Goal: Task Accomplishment & Management: Use online tool/utility

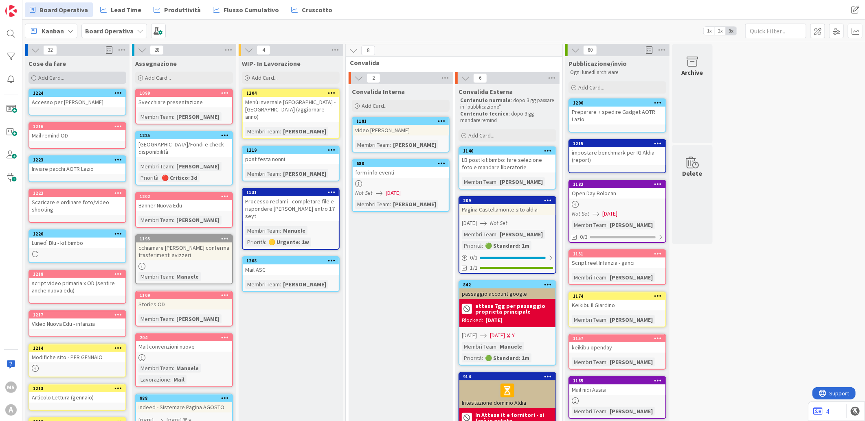
click at [95, 83] on div "Add Card..." at bounding box center [77, 78] width 98 height 12
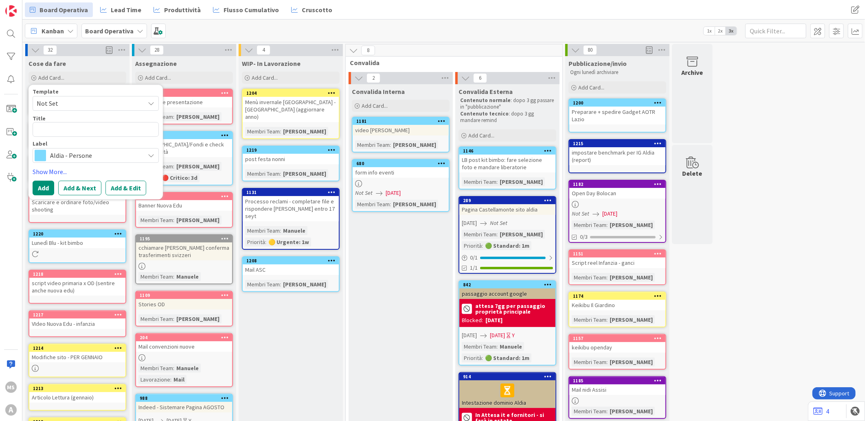
type textarea "x"
type textarea "w"
type textarea "x"
type textarea "we"
type textarea "x"
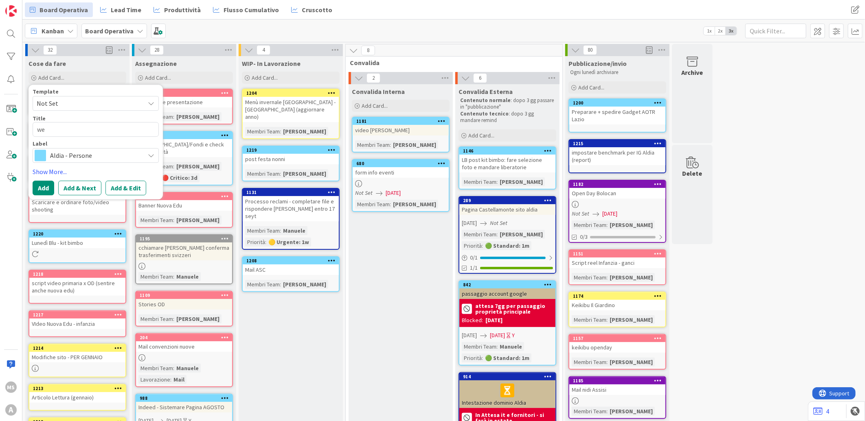
type textarea "web"
type textarea "x"
type textarea "webi"
type textarea "x"
type textarea "webin"
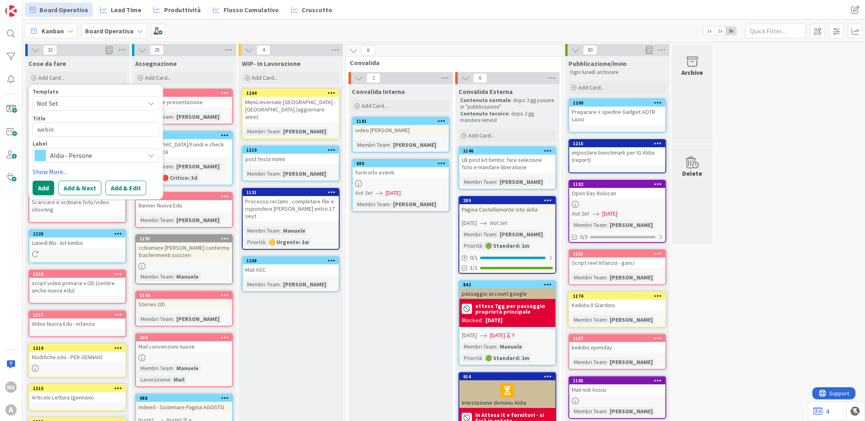
type textarea "x"
type textarea "webina"
type textarea "x"
type textarea "webinar"
type textarea "x"
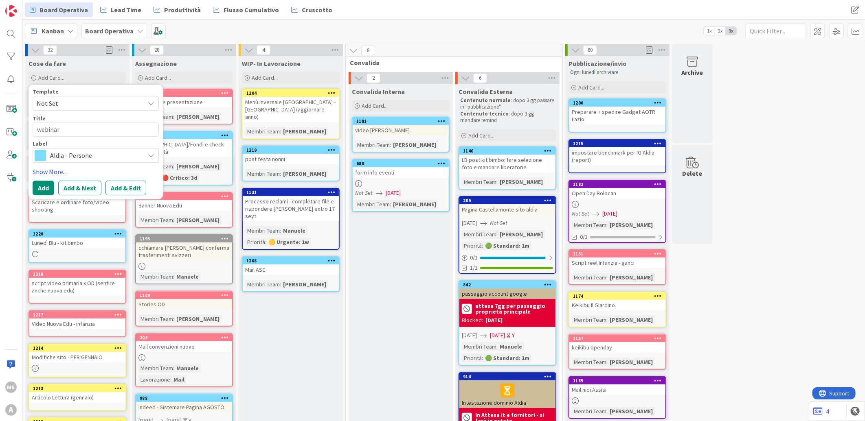
type textarea "webinar"
type textarea "x"
type textarea "webinar p"
type textarea "x"
type textarea "webinar pr"
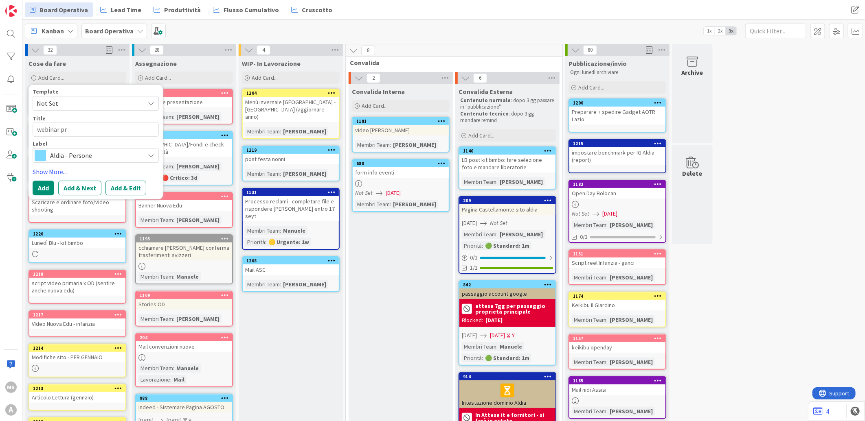
type textarea "x"
type textarea "webinar pre"
type textarea "x"
type textarea "webinar prev"
type textarea "x"
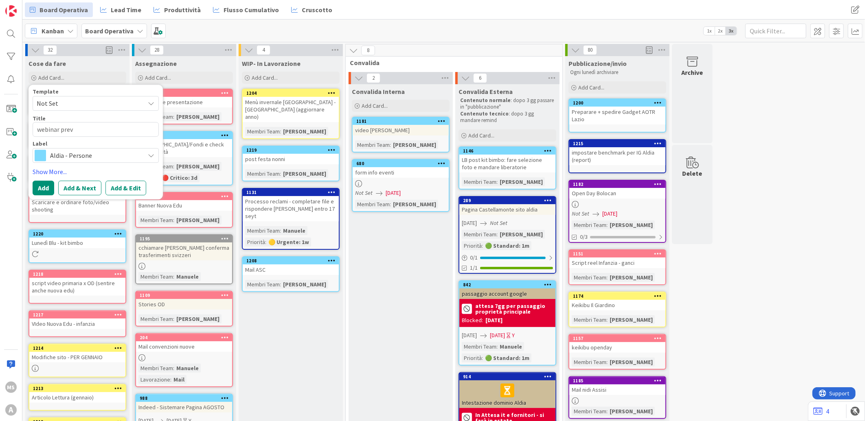
type textarea "webinar preve"
type textarea "x"
type textarea "webinar preven"
type textarea "x"
type textarea "webinar prevenz"
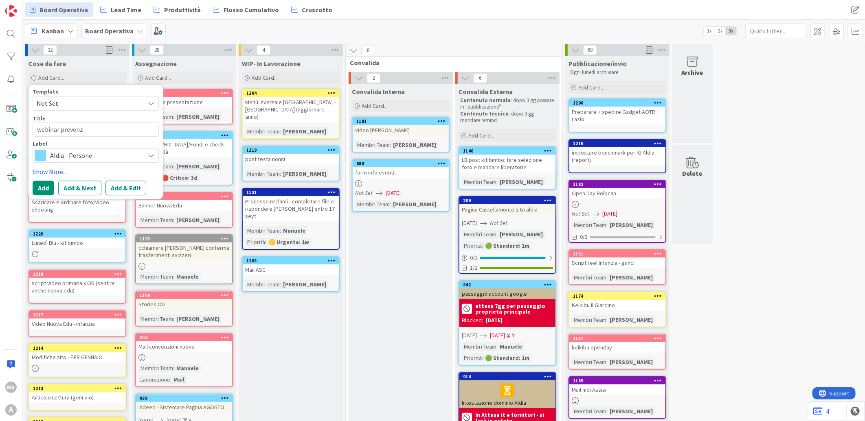
type textarea "x"
type textarea "webinar prevenzi"
type textarea "x"
type textarea "webinar prevenzio"
type textarea "x"
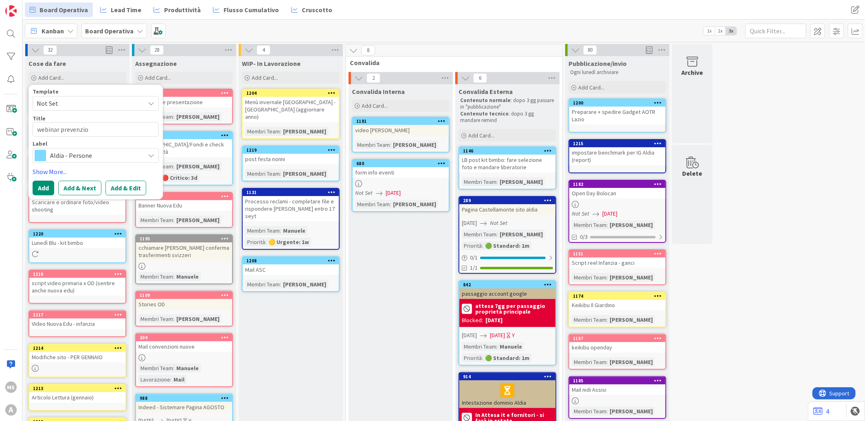
type textarea "webinar prevenzion"
type textarea "x"
type textarea "webinar prevenzione"
click at [44, 188] on button "Add" at bounding box center [44, 188] width 22 height 15
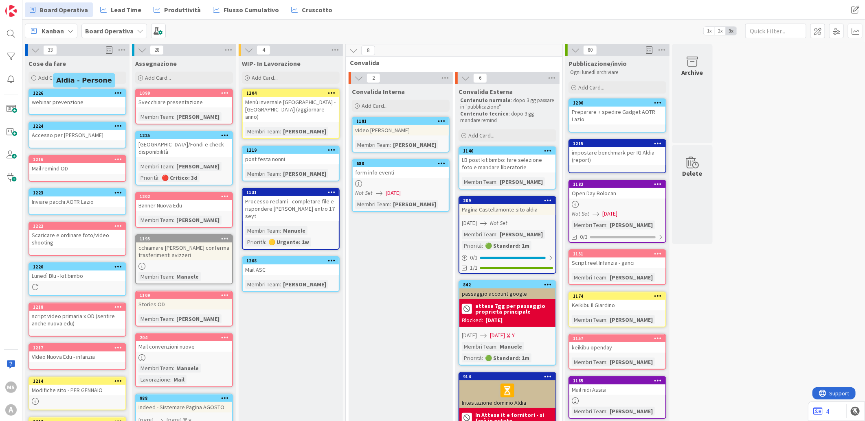
click at [105, 94] on div "1226" at bounding box center [79, 93] width 92 height 6
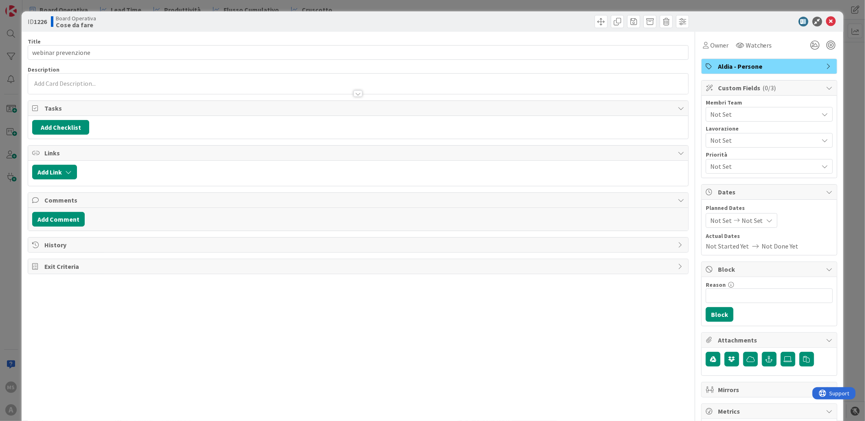
click at [567, 111] on span "Not Set" at bounding box center [764, 114] width 108 height 10
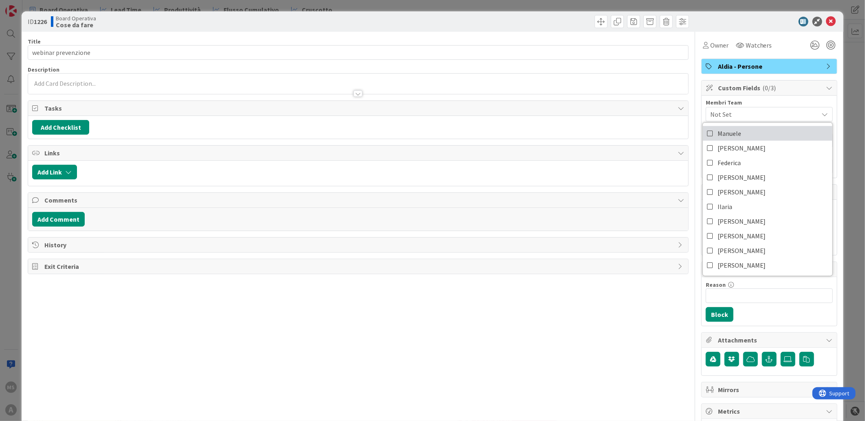
click at [567, 131] on link "Manuele" at bounding box center [767, 133] width 129 height 15
click at [567, 143] on div "Title 19 / 128 webinar prevenzione Description MK Manuele Koici Siciliano just …" at bounding box center [358, 295] width 661 height 526
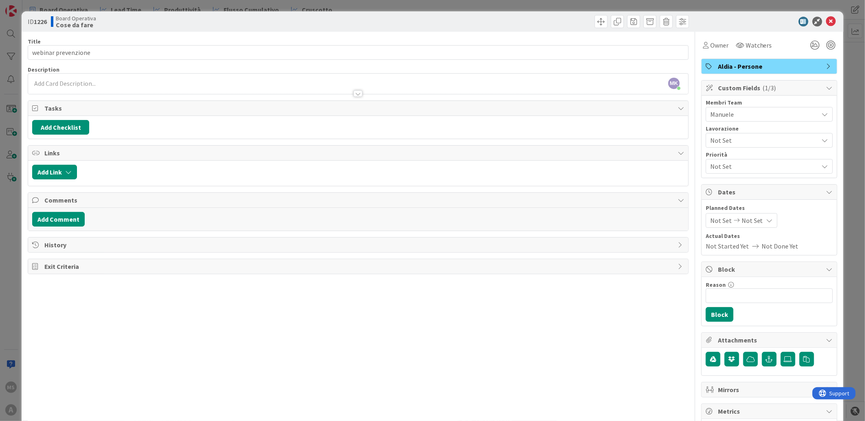
click at [567, 137] on span "Not Set" at bounding box center [762, 140] width 104 height 11
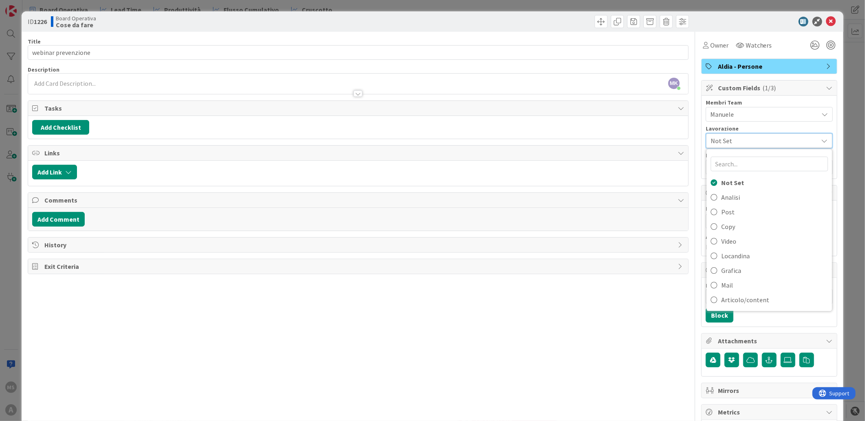
click at [567, 127] on div "Lavorazione" at bounding box center [768, 129] width 127 height 6
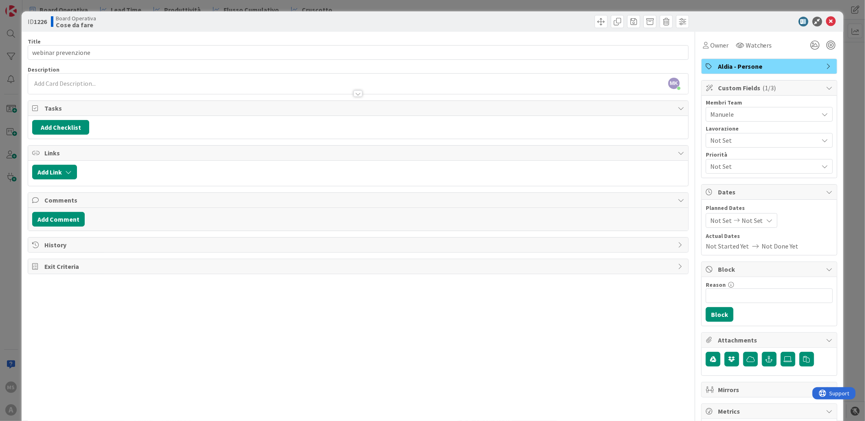
click at [567, 167] on icon at bounding box center [824, 166] width 7 height 7
click at [567, 190] on link "🔴 Critico: 3d" at bounding box center [767, 185] width 129 height 15
click at [567, 21] on icon at bounding box center [831, 22] width 10 height 10
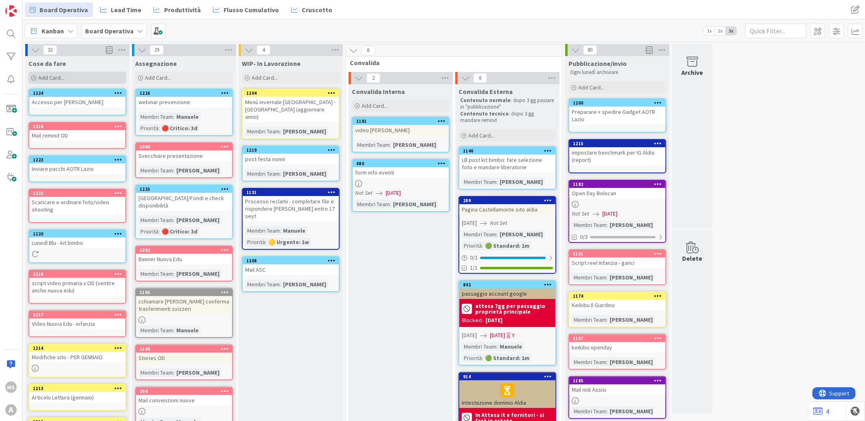
click at [73, 79] on div "Add Card..." at bounding box center [77, 78] width 98 height 12
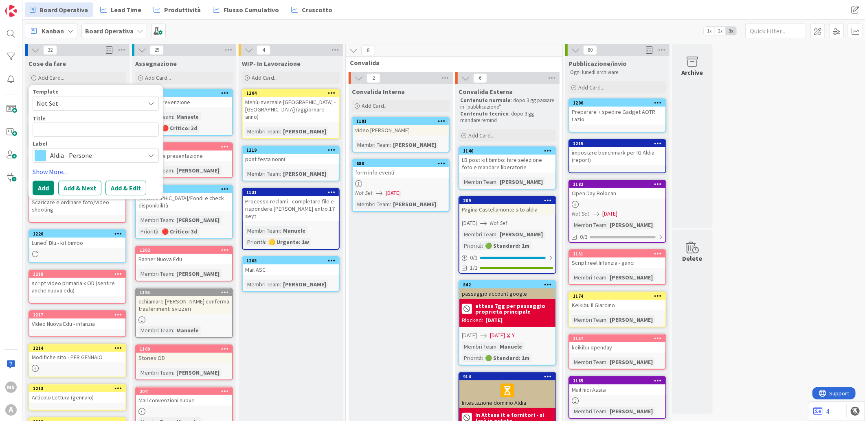
click at [78, 152] on span "Aldia - Persone" at bounding box center [95, 155] width 90 height 11
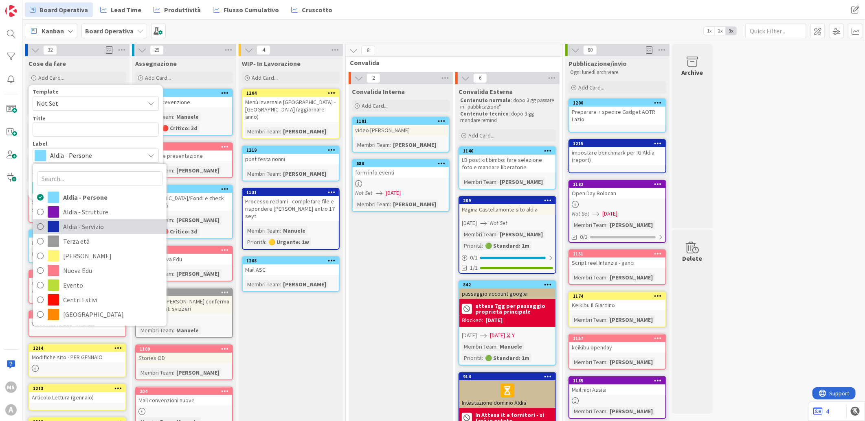
click at [92, 225] on span "Aldia - Servizio" at bounding box center [112, 227] width 99 height 12
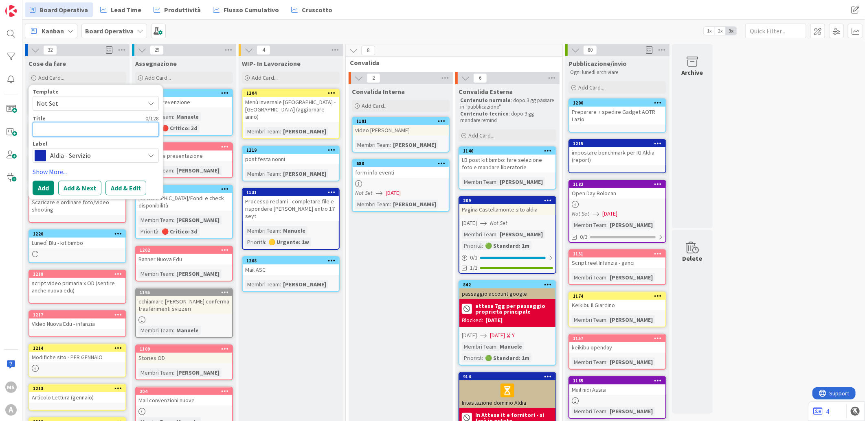
click at [79, 134] on textarea at bounding box center [96, 129] width 126 height 15
type textarea "x"
type textarea "C"
type textarea "x"
type textarea "Cp"
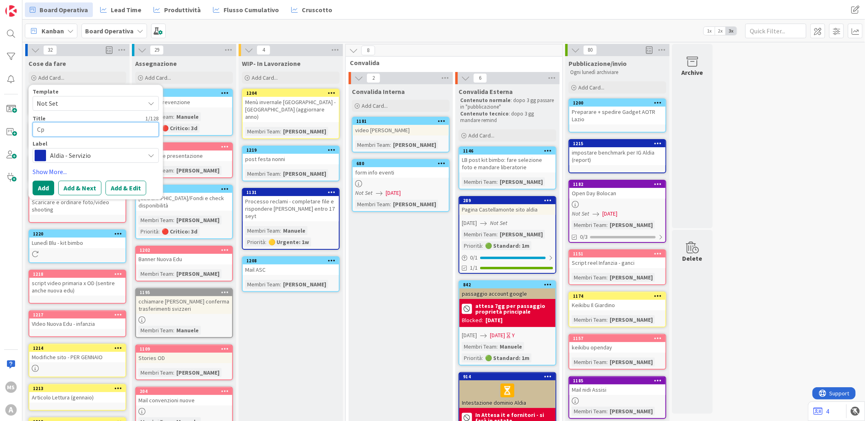
type textarea "x"
type textarea "Cpm"
type textarea "x"
type textarea "Cpmv"
type textarea "x"
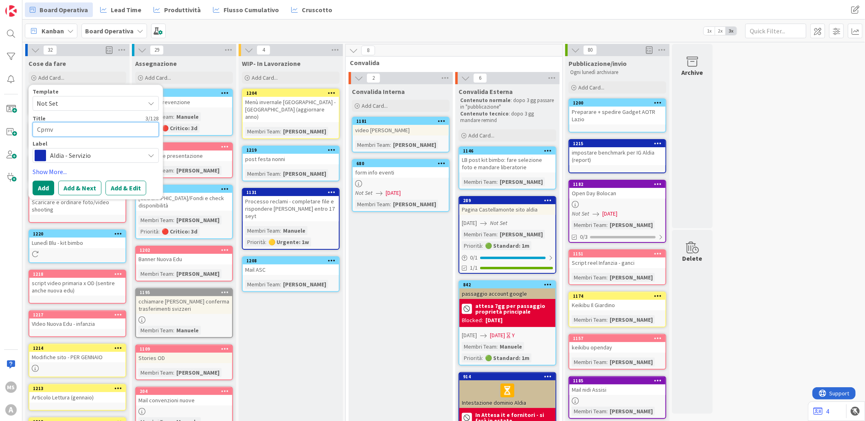
type textarea "Cpmve"
type textarea "x"
type textarea "Cpmv"
type textarea "x"
type textarea "Cpm"
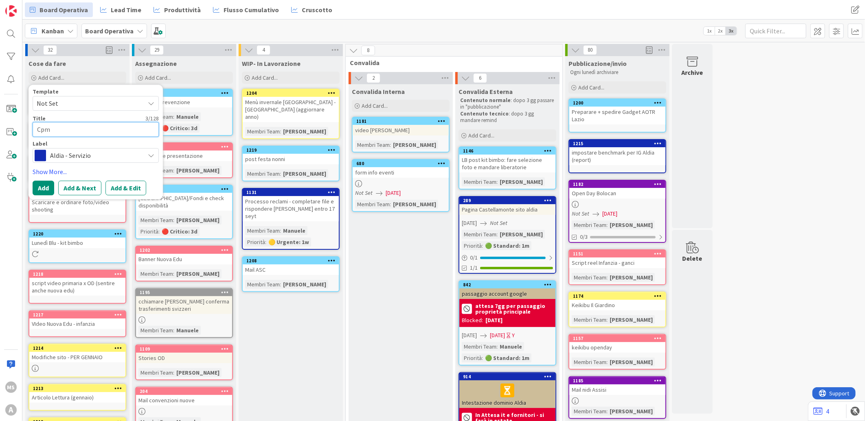
type textarea "x"
type textarea "Cp"
type textarea "x"
type textarea "C"
type textarea "x"
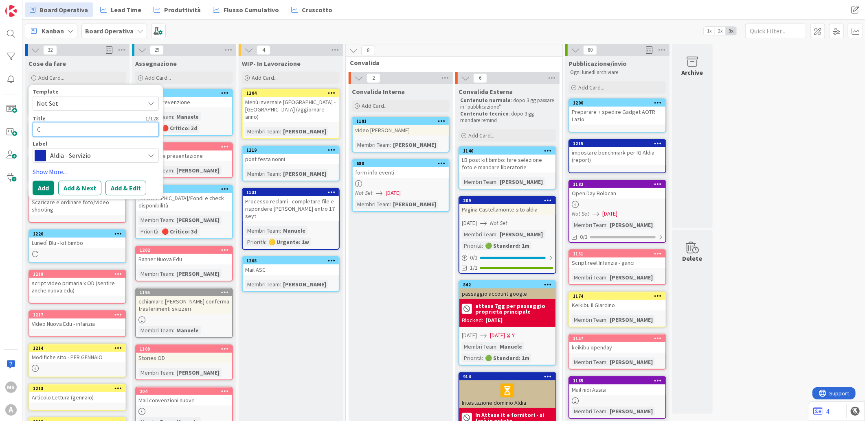
type textarea "Co"
type textarea "x"
type textarea "Com"
type textarea "x"
type textarea "Co"
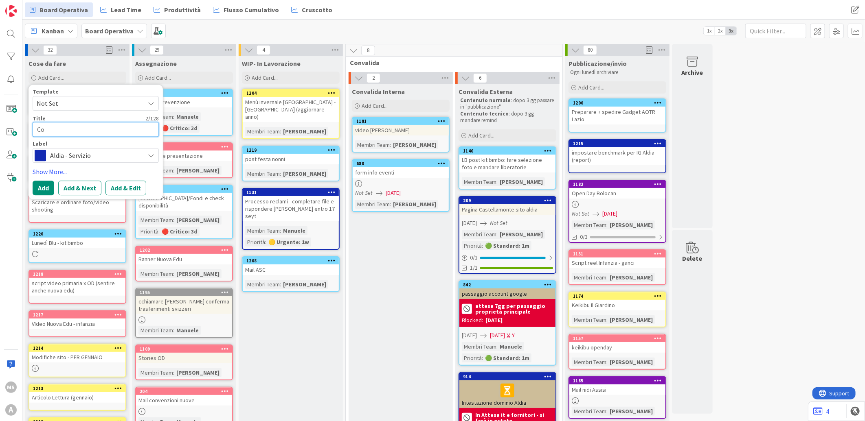
type textarea "x"
type textarea "Con"
type textarea "x"
type textarea "Conv"
type textarea "x"
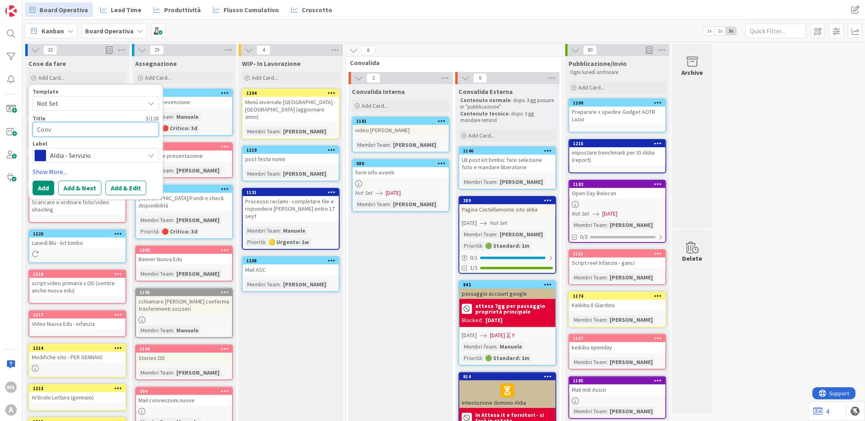
type textarea "Conve"
type textarea "x"
type textarea "Conveg"
type textarea "x"
type textarea "Convegn"
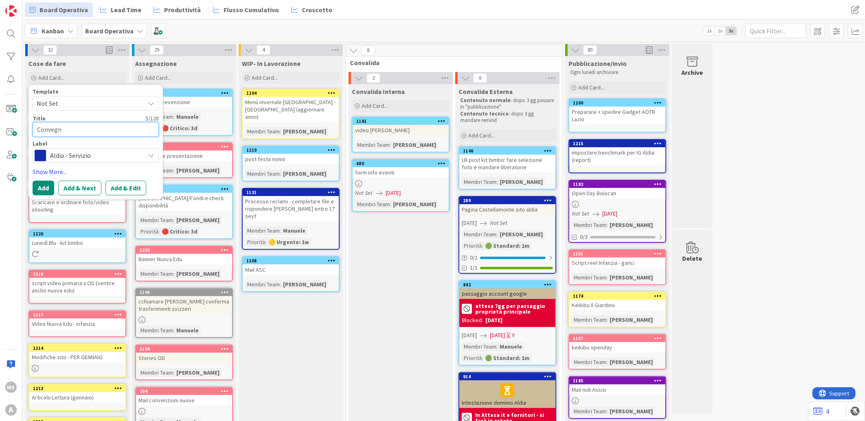
type textarea "x"
type textarea "Convegno"
type textarea "x"
type textarea "Convegno"
type textarea "x"
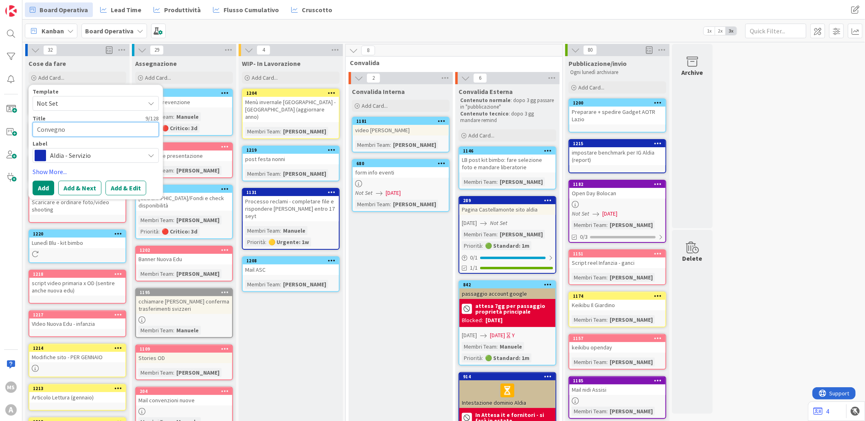
type textarea "Convegno s"
type textarea "x"
type textarea "Convegno sa"
type textarea "x"
type textarea "Convegno san"
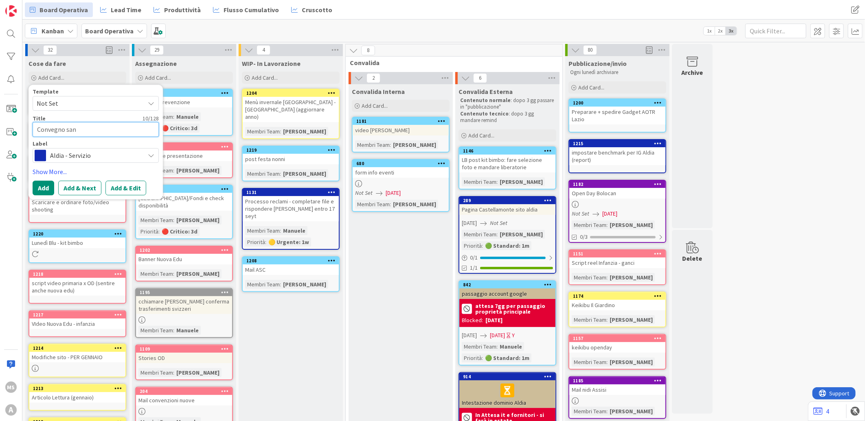
type textarea "x"
type textarea "Convegno san"
type textarea "x"
type textarea "Convegno san r"
type textarea "x"
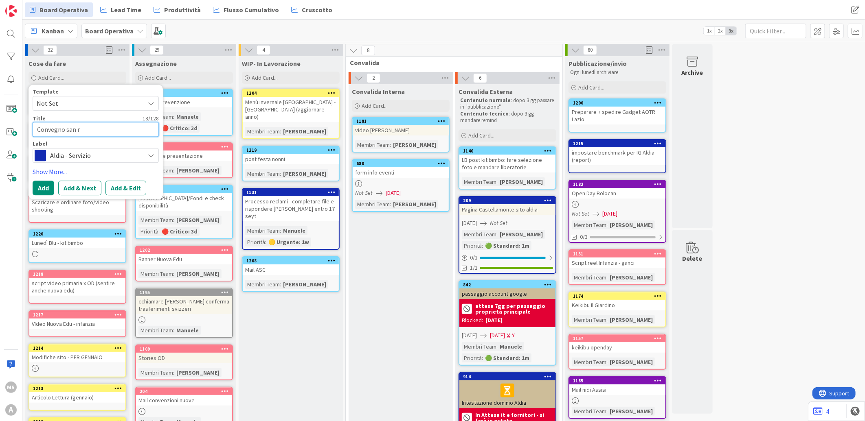
type textarea "Convegno san ro"
type textarea "x"
type textarea "Convegno san ros"
type textarea "x"
type textarea "Convegno san ross"
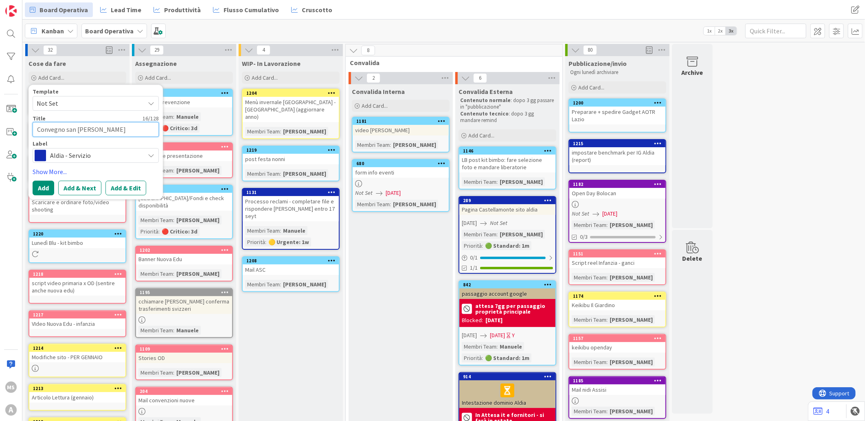
type textarea "x"
type textarea "Convegno san rosso"
type textarea "x"
type textarea "Convegno san rossor"
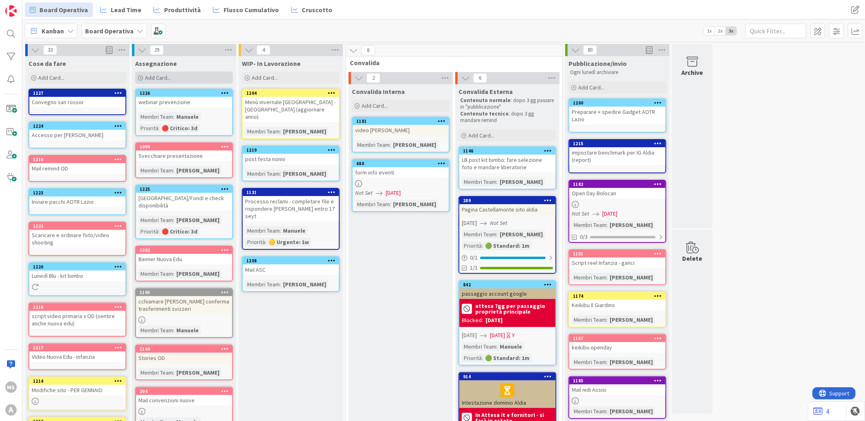
click at [185, 75] on div "Add Card..." at bounding box center [184, 78] width 98 height 12
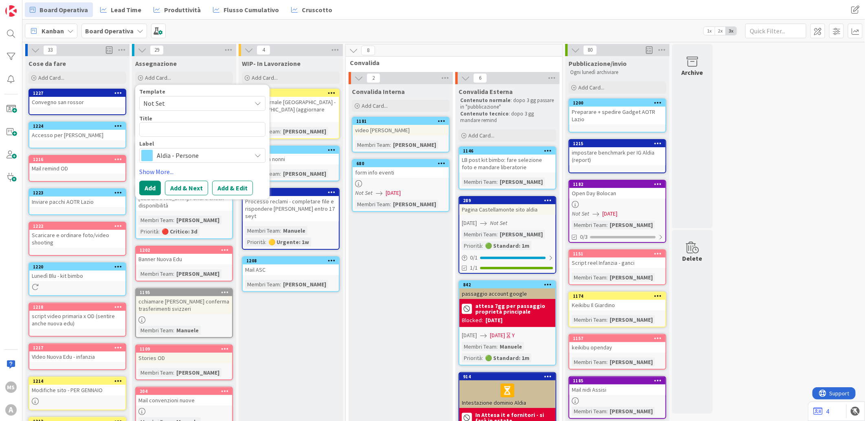
type textarea "x"
type textarea "e"
type textarea "x"
type textarea "ed"
type textarea "x"
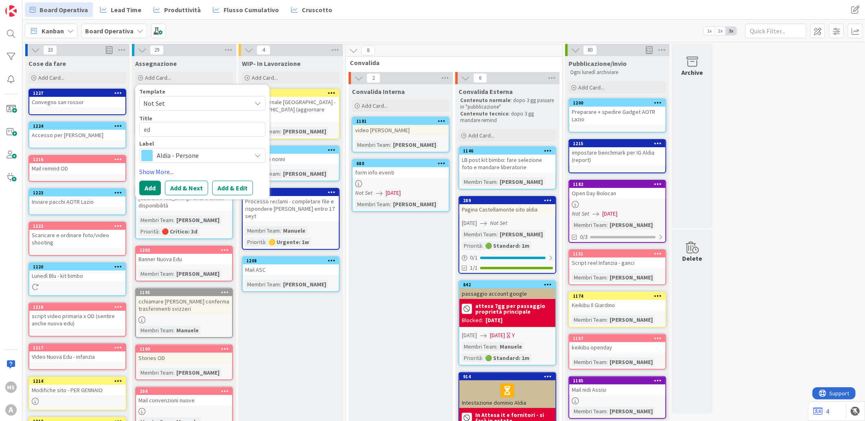
type textarea "edu"
type textarea "x"
type textarea "edut"
type textarea "x"
type textarea "edute"
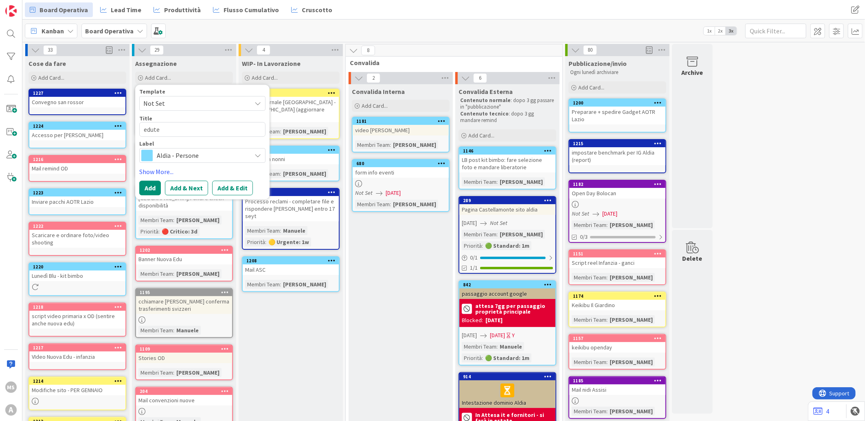
type textarea "x"
type textarea "edutec"
type textarea "x"
type textarea "edutech"
type textarea "x"
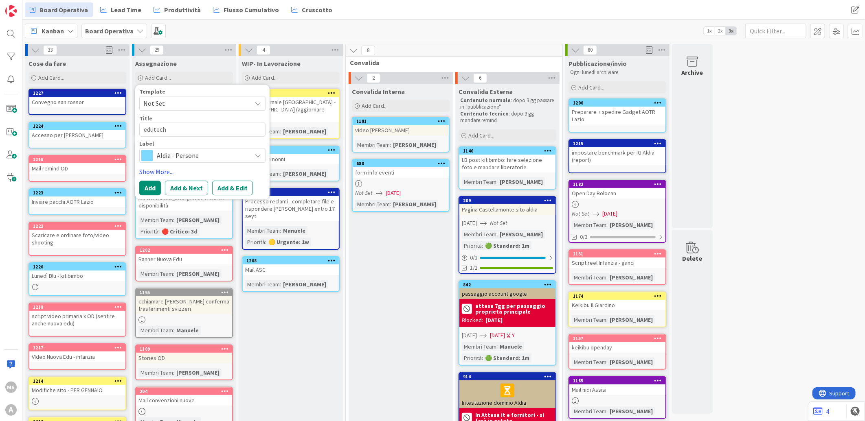
type textarea "eduteche"
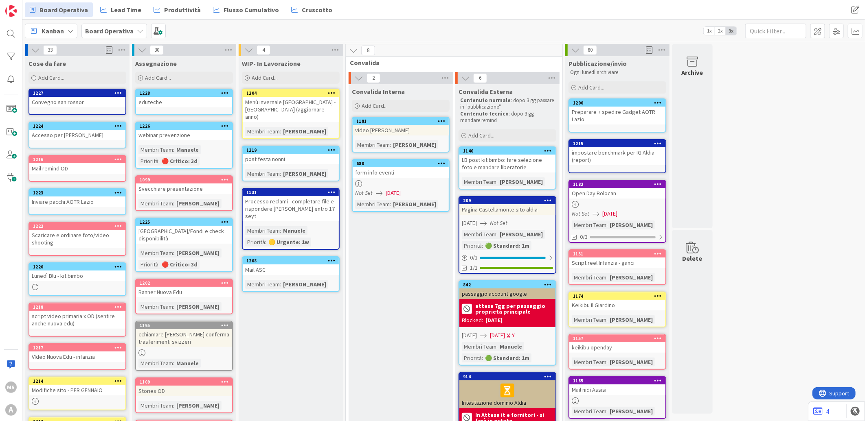
click at [188, 102] on div "eduteche" at bounding box center [184, 102] width 96 height 11
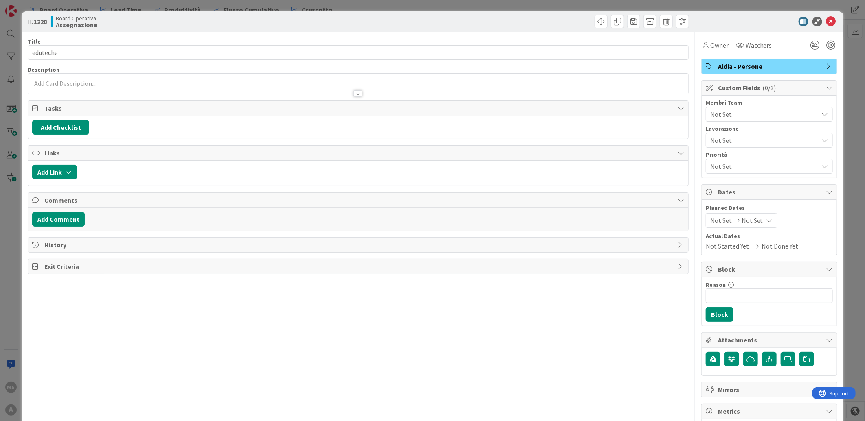
click at [567, 106] on div "Membri Team Not Set" at bounding box center [768, 111] width 127 height 22
click at [567, 112] on span "Not Set" at bounding box center [764, 114] width 108 height 10
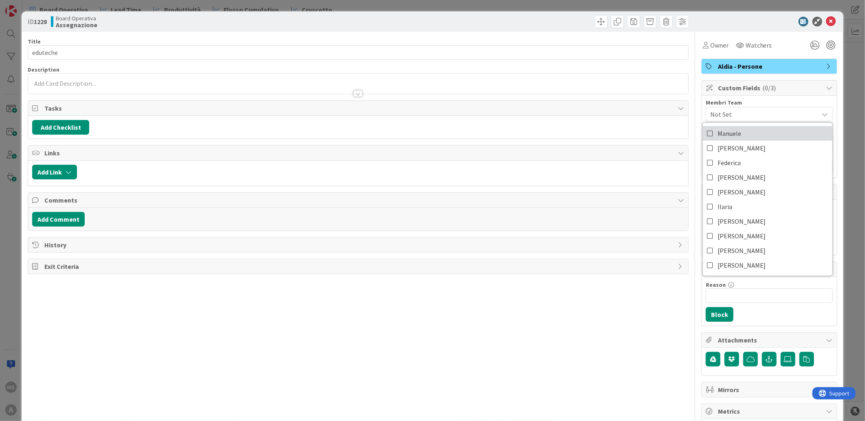
click at [567, 132] on span "Manuele" at bounding box center [729, 133] width 24 height 12
click at [567, 141] on div "Title 8 / 128 eduteche Description MK Manuele Koici Siciliano just joined Owner…" at bounding box center [358, 295] width 661 height 526
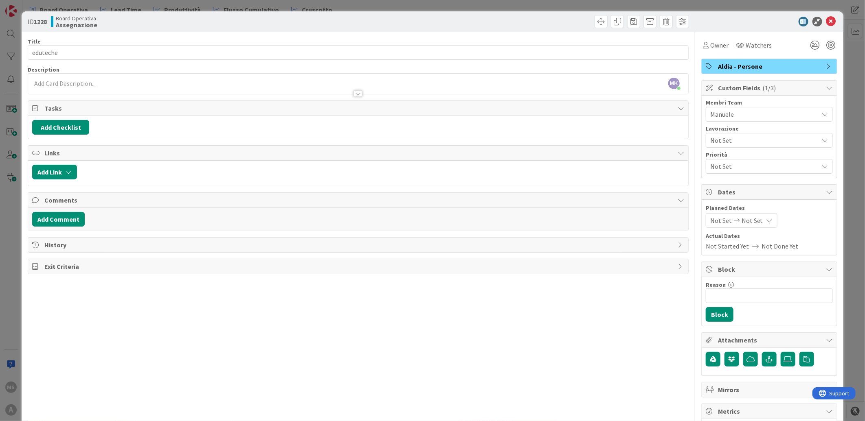
click at [567, 165] on span "Not Set" at bounding box center [764, 167] width 108 height 10
click at [567, 180] on span "🔴 Critico: 3d" at bounding box center [735, 185] width 37 height 12
click at [567, 17] on icon at bounding box center [831, 22] width 10 height 10
